Goal: Find specific page/section: Find specific page/section

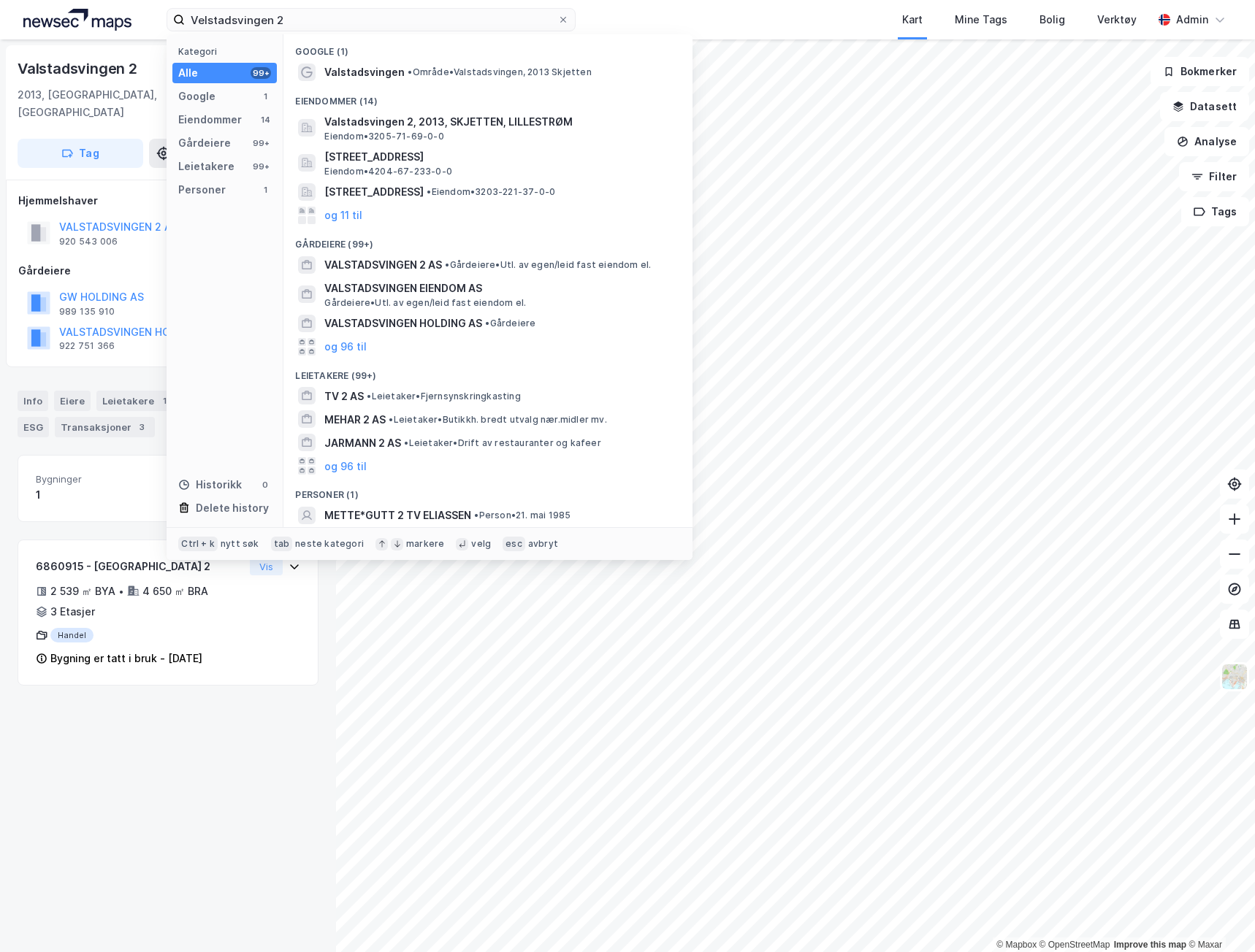
click at [135, 17] on div "Velstadsvingen 2 Kategori Alle 99+ Google 1 Eiendommer 14 Gårdeiere 99+ Leietak…" at bounding box center [627, 20] width 1255 height 39
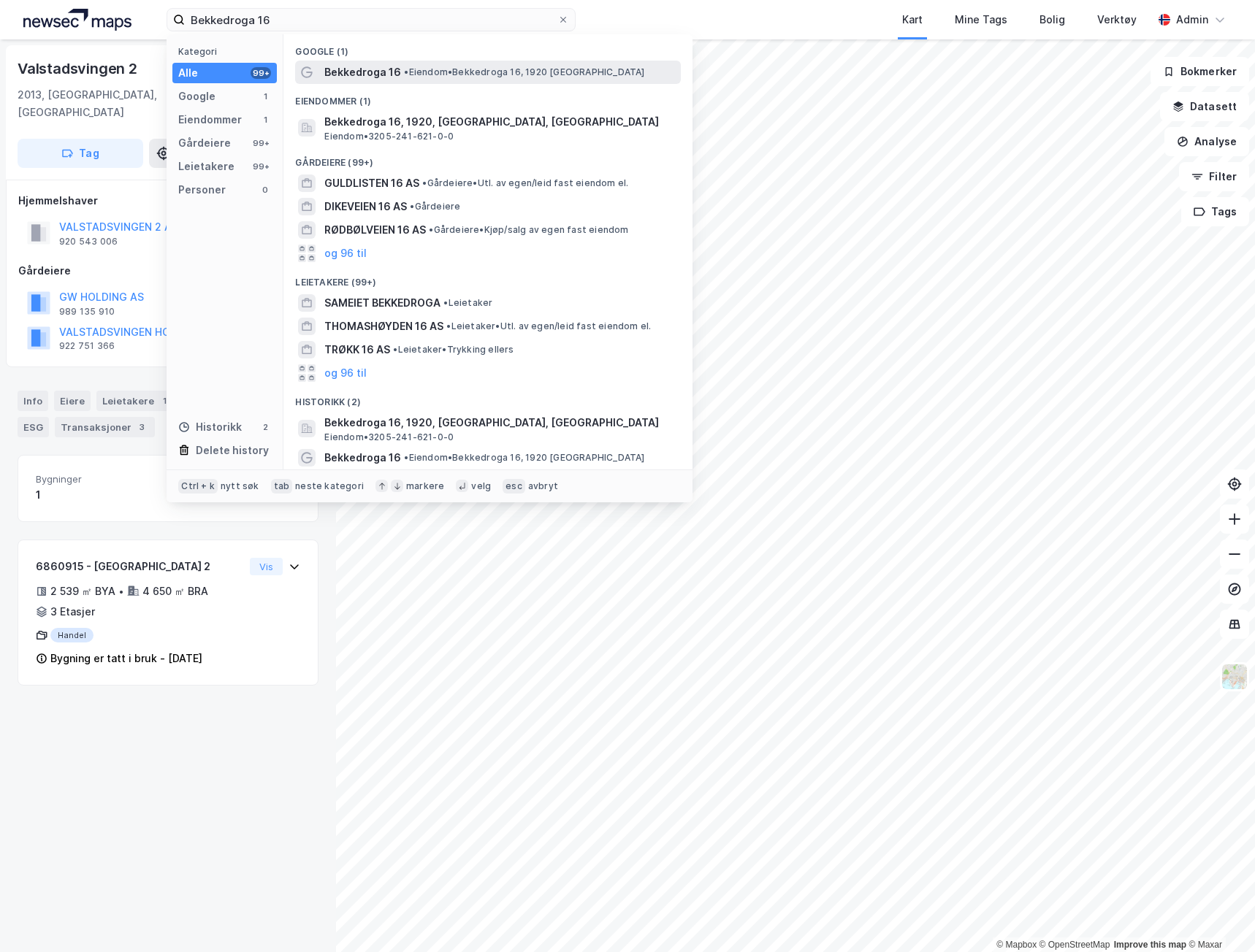
type input "Bekkedroga 16"
click at [393, 77] on span "Bekkedroga 16" at bounding box center [363, 72] width 77 height 17
